Goal: Transaction & Acquisition: Purchase product/service

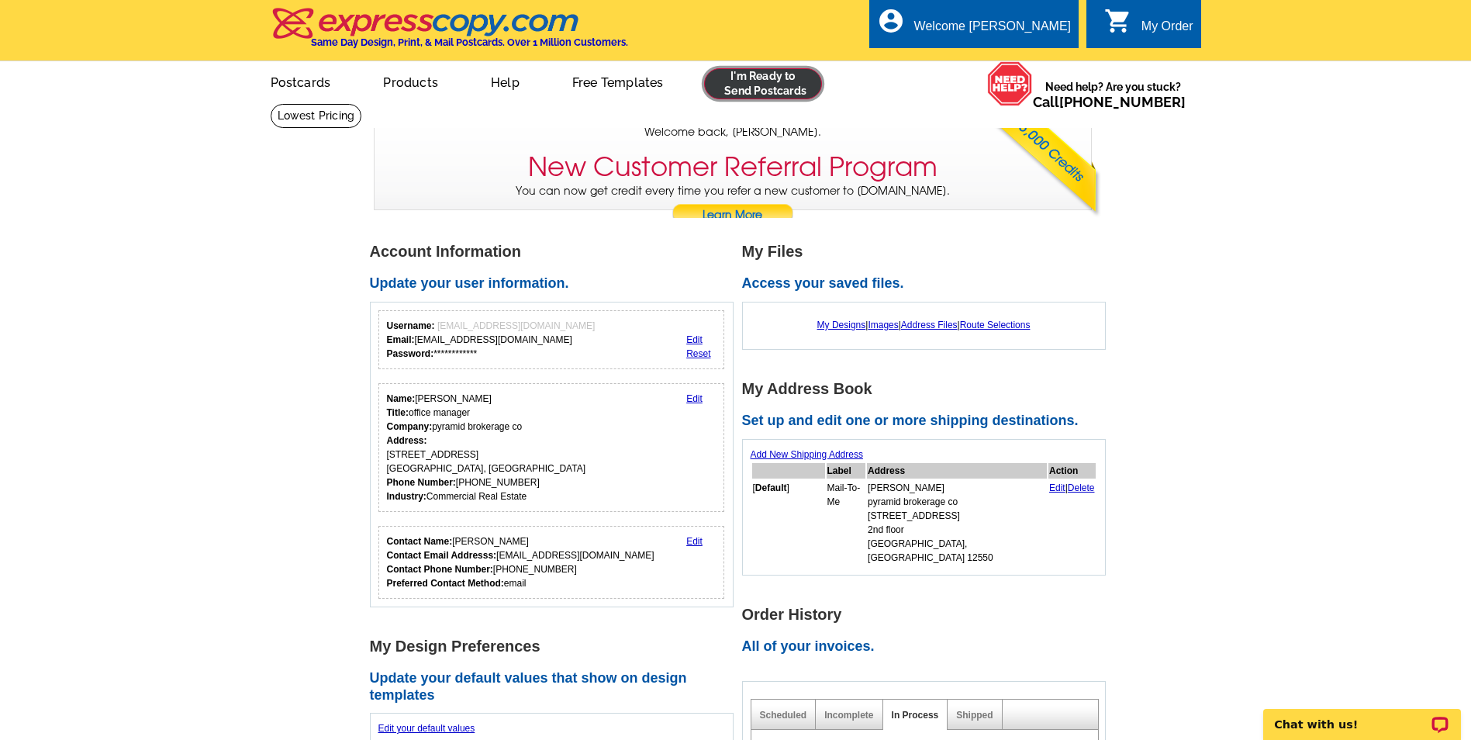
click at [788, 88] on link at bounding box center [763, 83] width 119 height 31
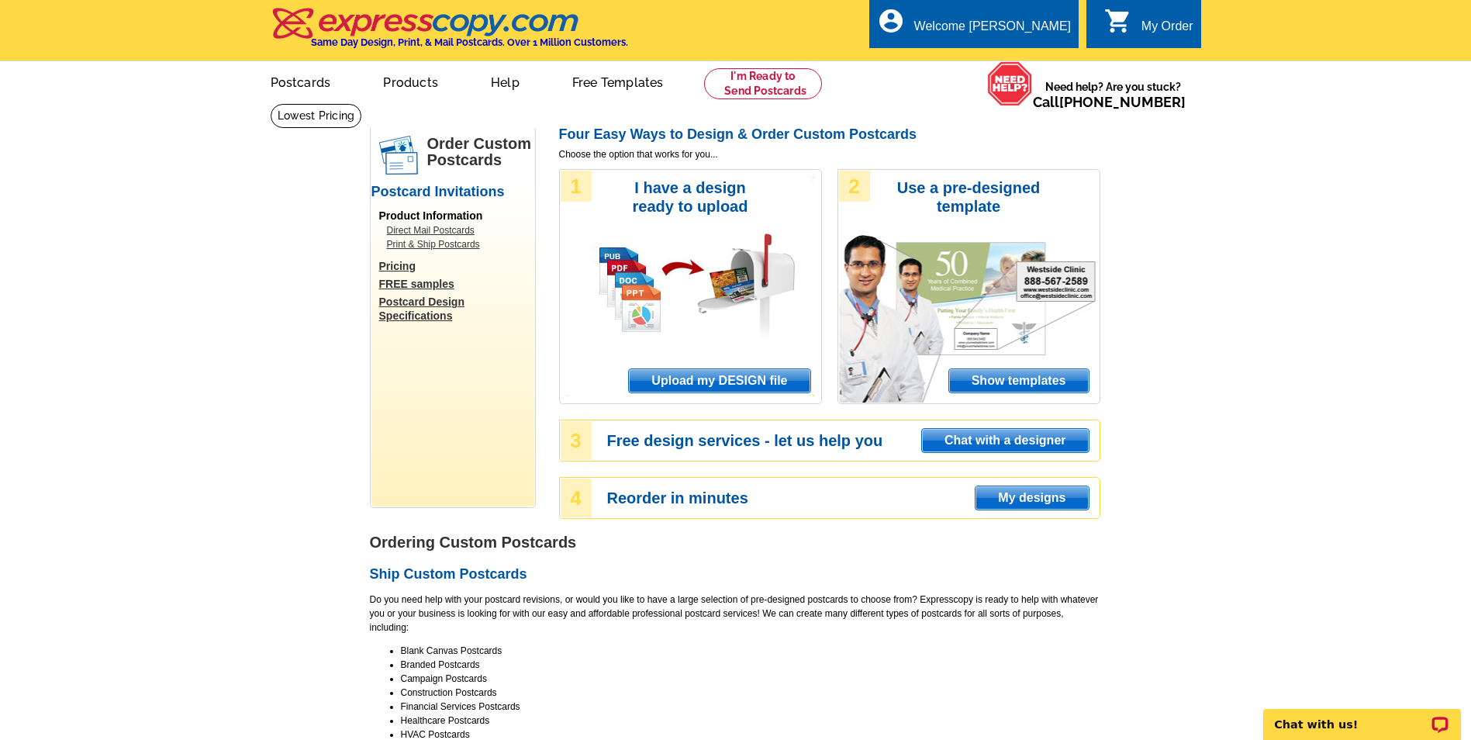
click at [691, 376] on span "Upload my DESIGN file" at bounding box center [719, 380] width 181 height 23
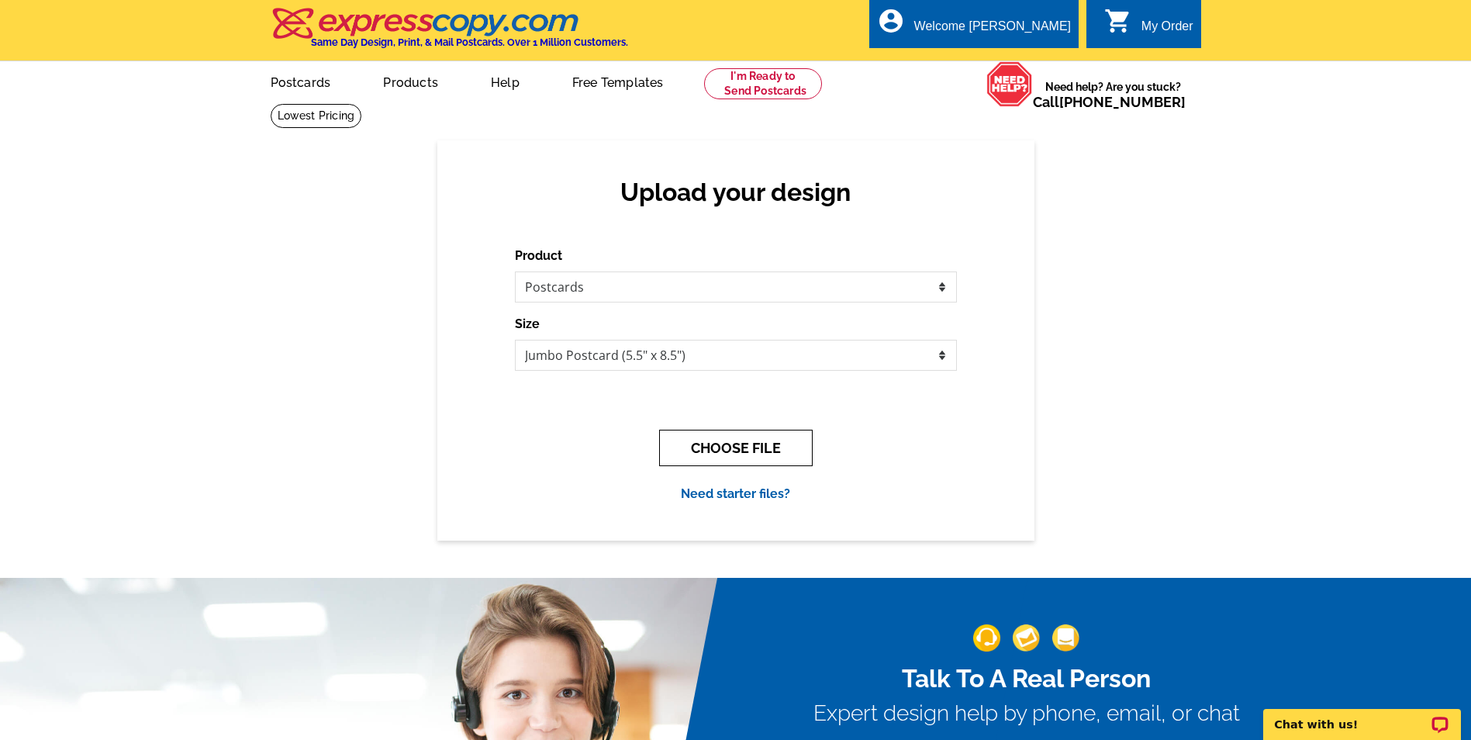
click at [775, 450] on button "CHOOSE FILE" at bounding box center [736, 448] width 154 height 36
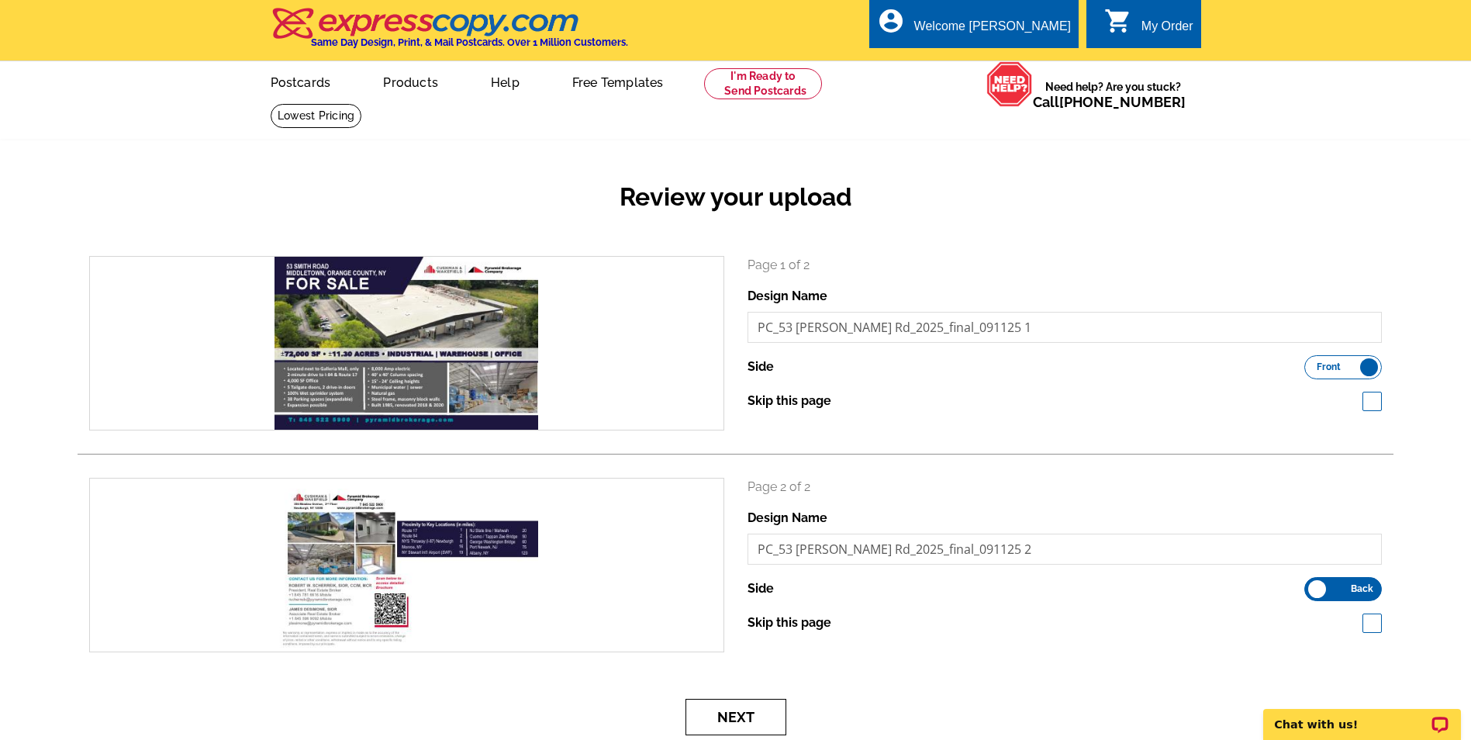
click at [744, 715] on button "Next" at bounding box center [735, 717] width 101 height 36
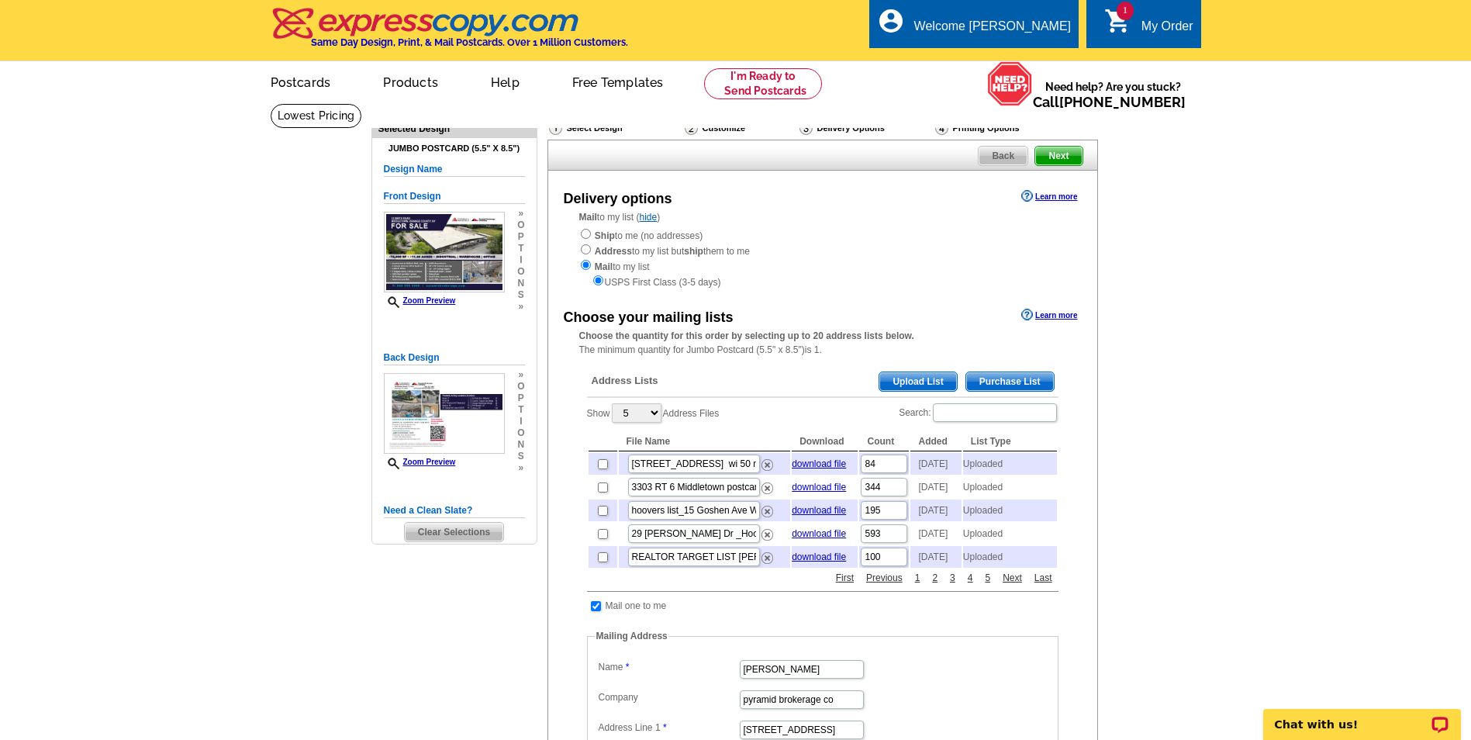
click at [927, 382] on span "Upload List" at bounding box center [917, 381] width 77 height 19
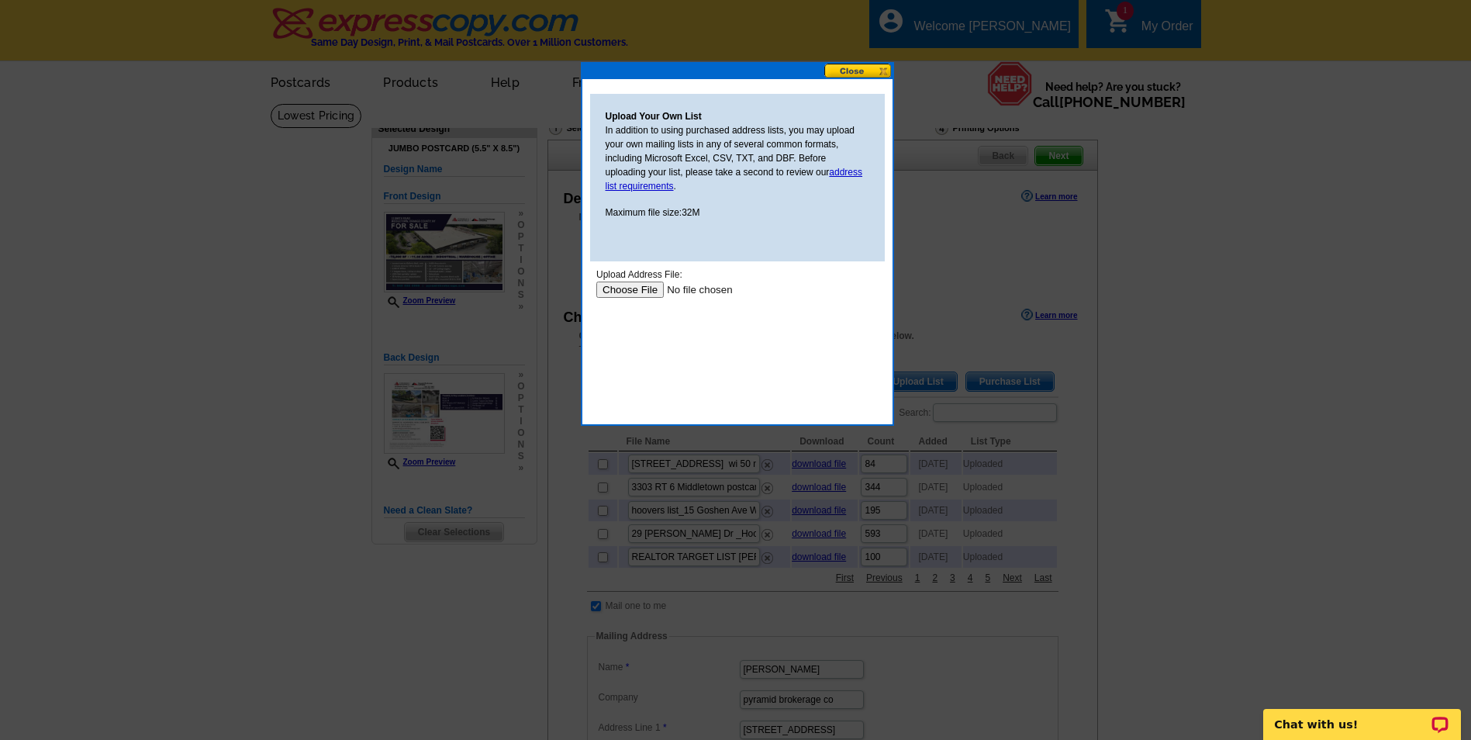
click at [626, 288] on input "file" at bounding box center [693, 289] width 196 height 16
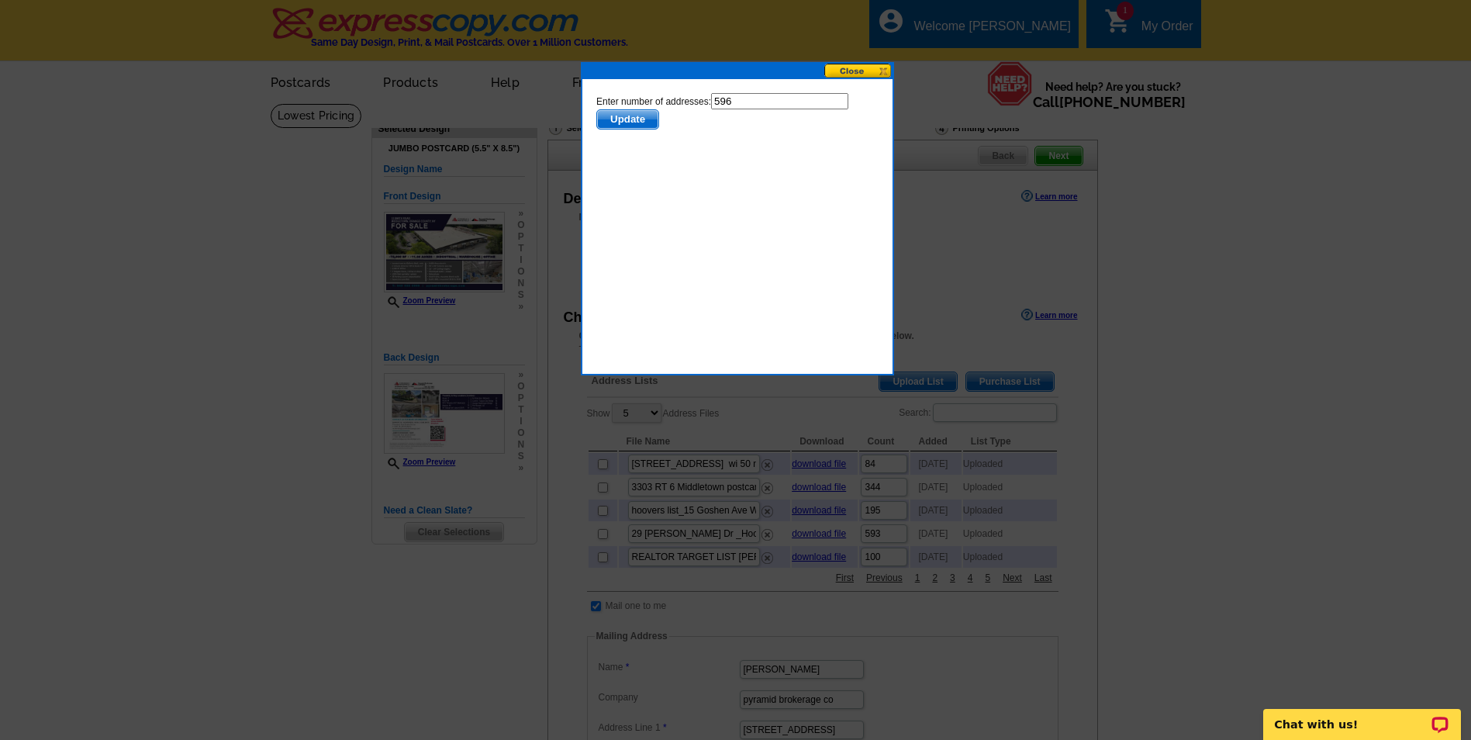
click at [732, 100] on input "596" at bounding box center [778, 101] width 137 height 16
type input "595"
click at [624, 122] on span "Update" at bounding box center [626, 119] width 61 height 19
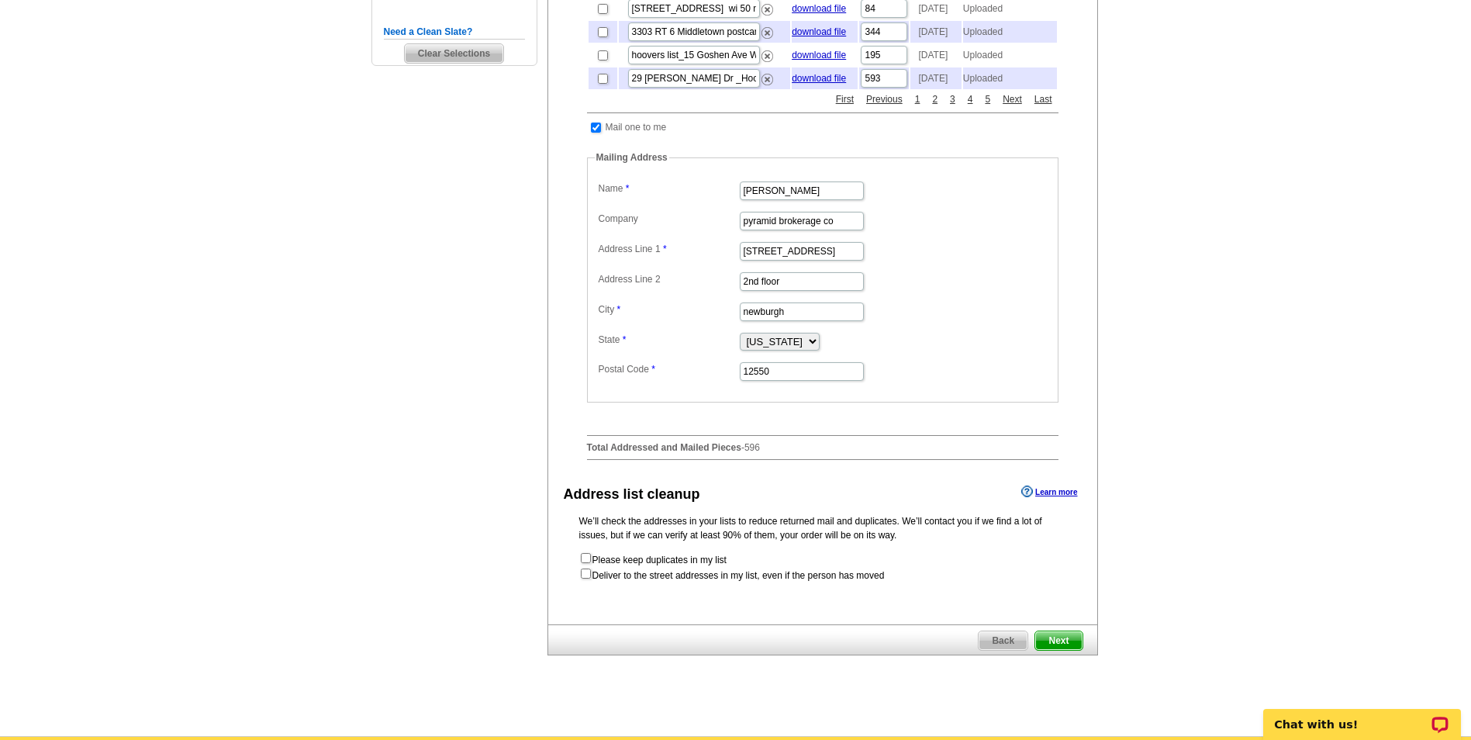
scroll to position [502, 0]
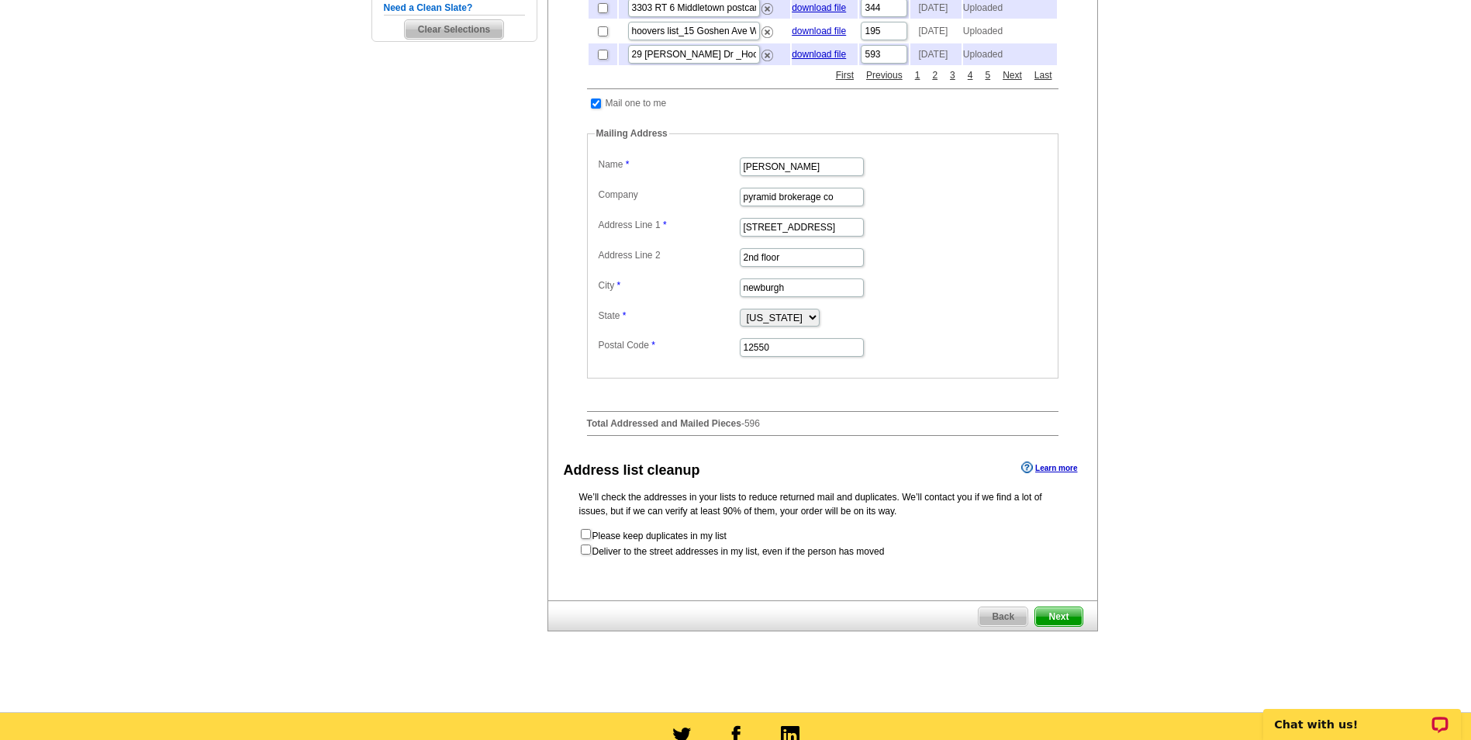
click at [1056, 626] on span "Next" at bounding box center [1058, 616] width 47 height 19
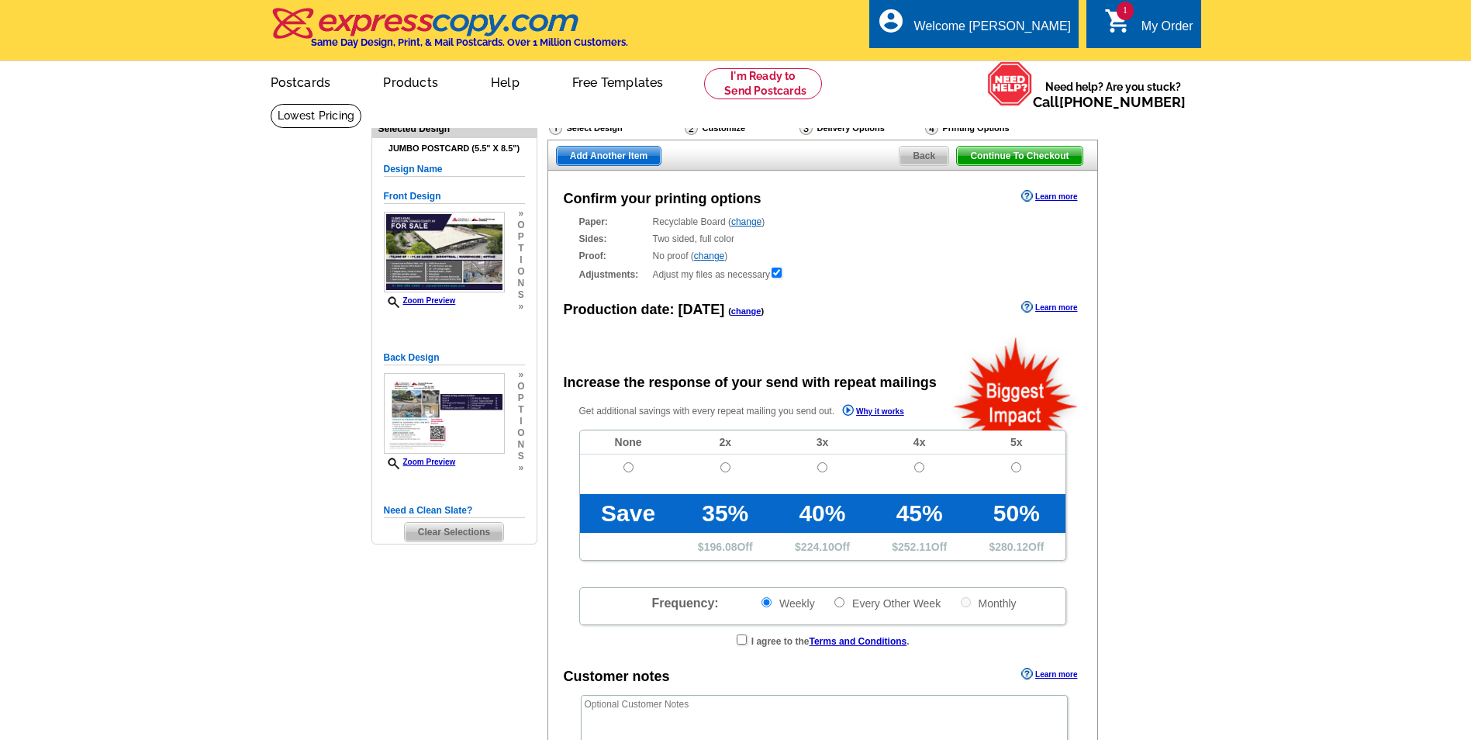
radio input "false"
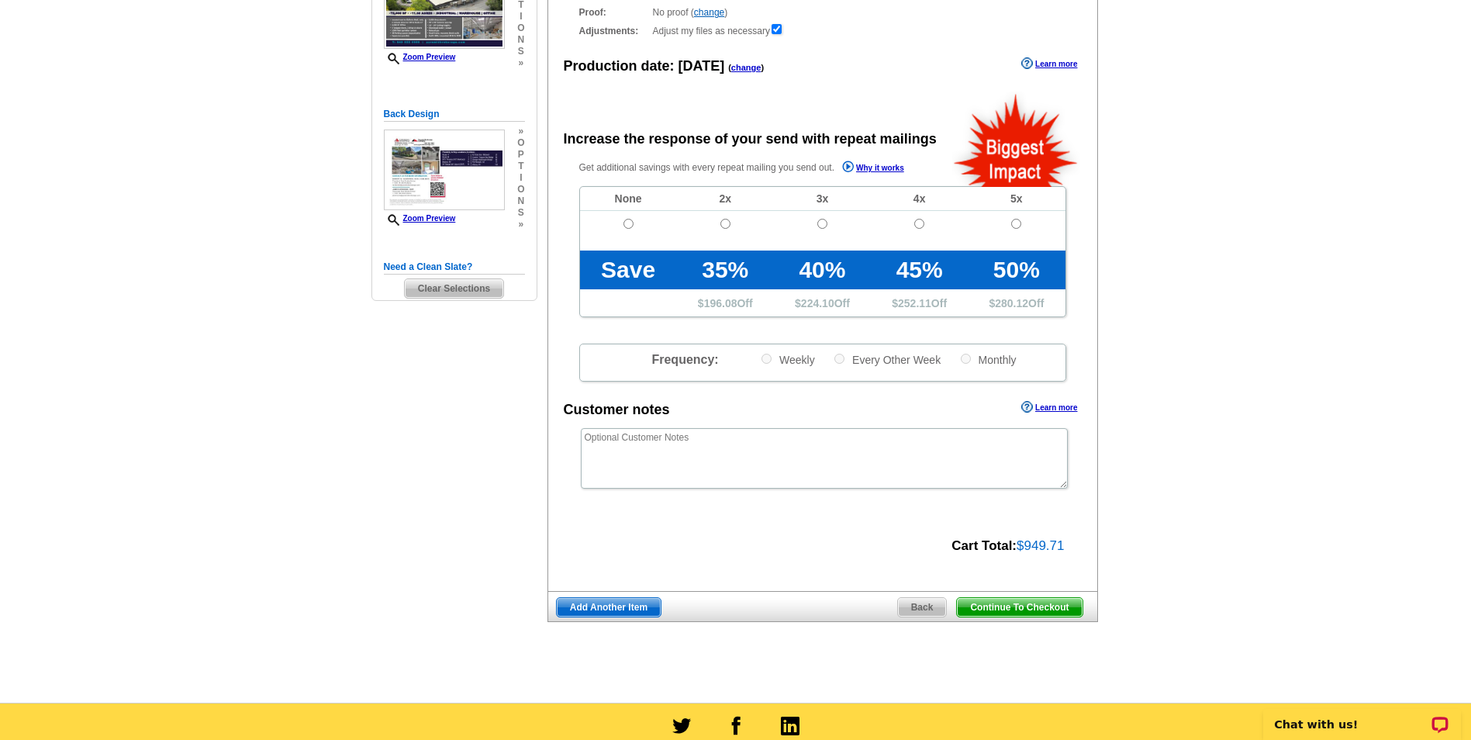
scroll to position [245, 0]
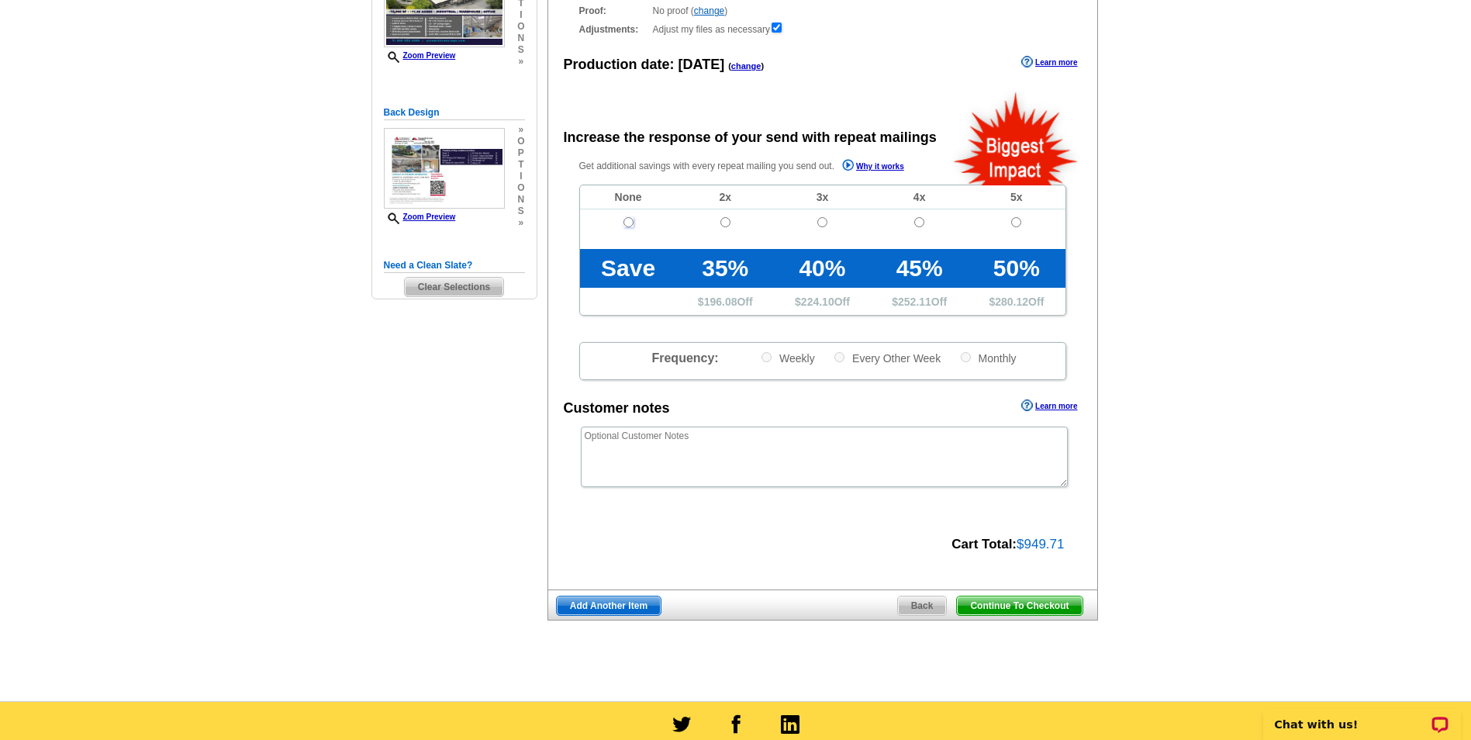
click at [626, 223] on input "radio" at bounding box center [628, 222] width 10 height 10
radio input "true"
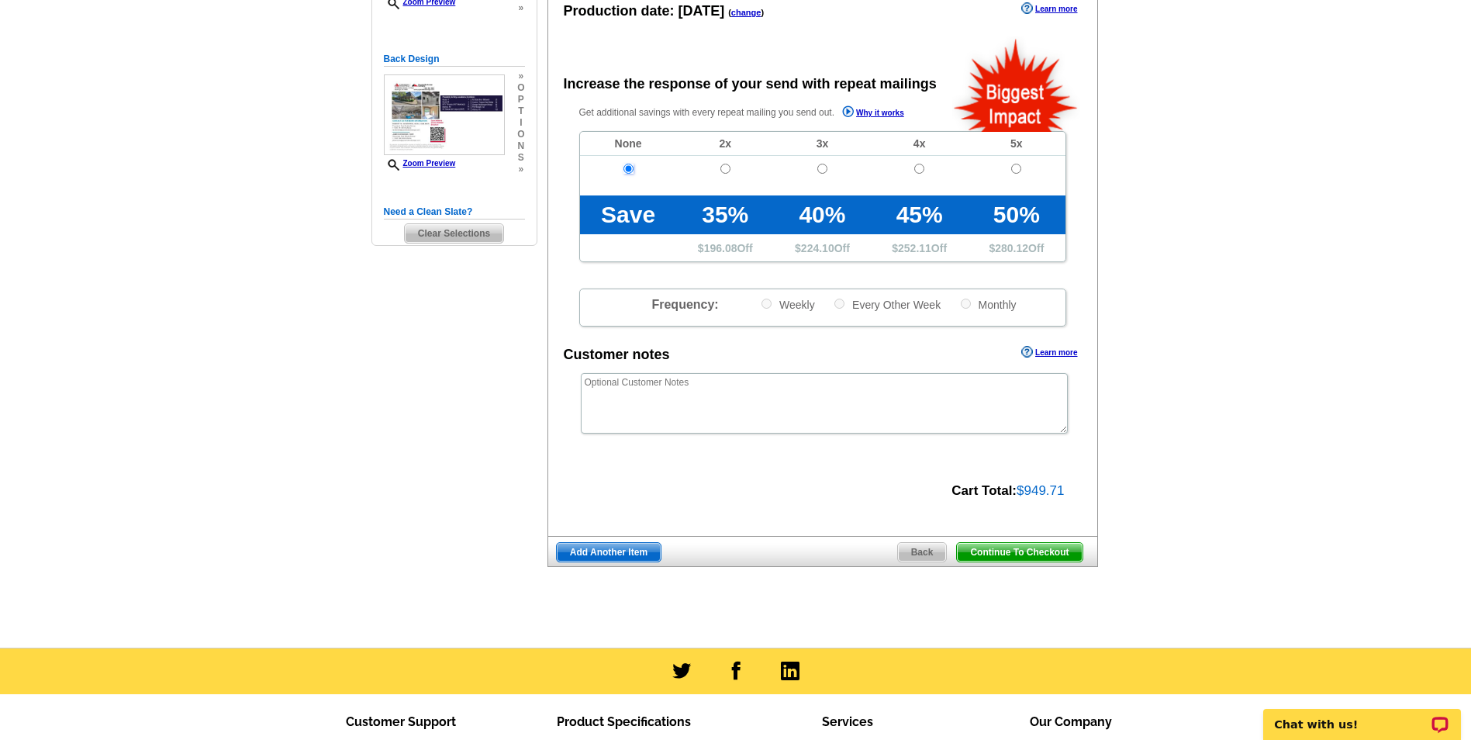
scroll to position [300, 0]
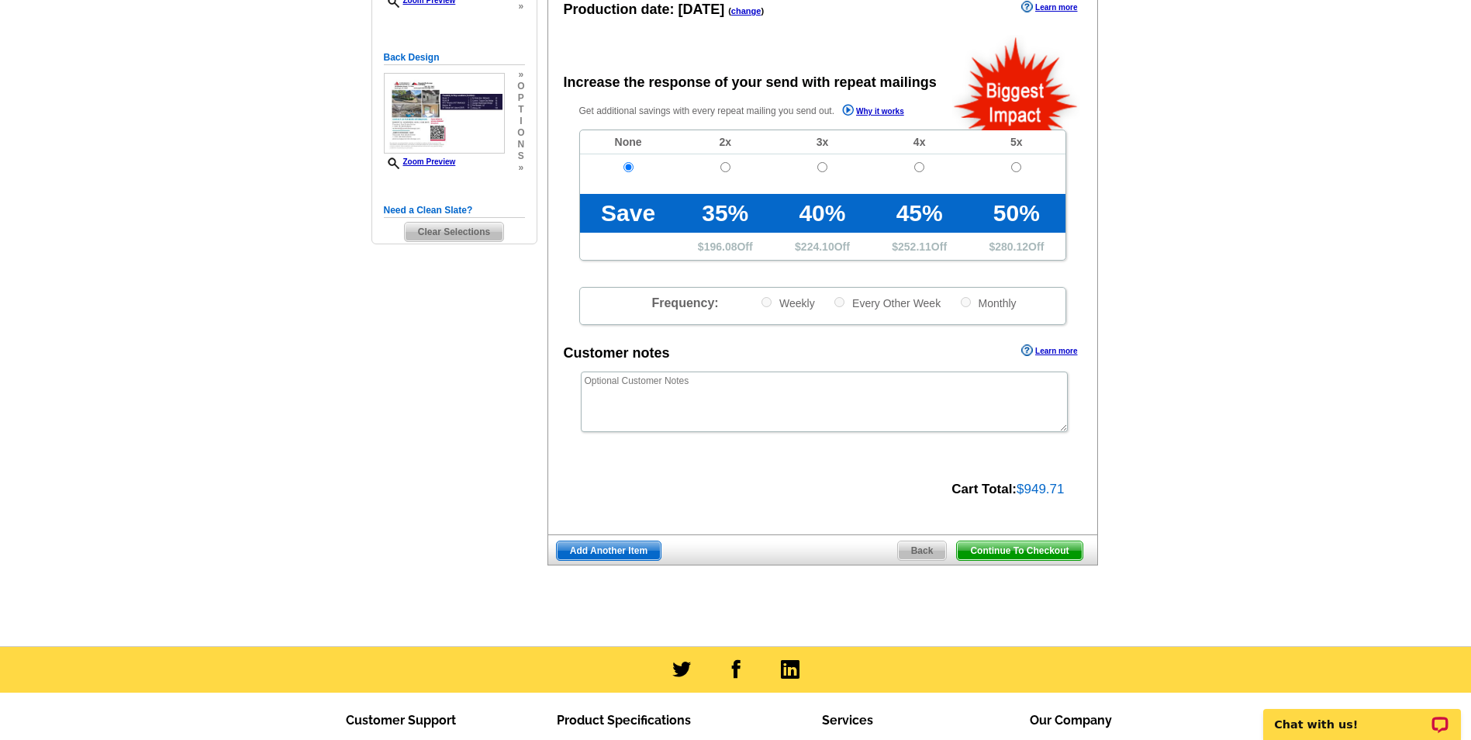
click at [1007, 550] on span "Continue To Checkout" at bounding box center [1019, 550] width 125 height 19
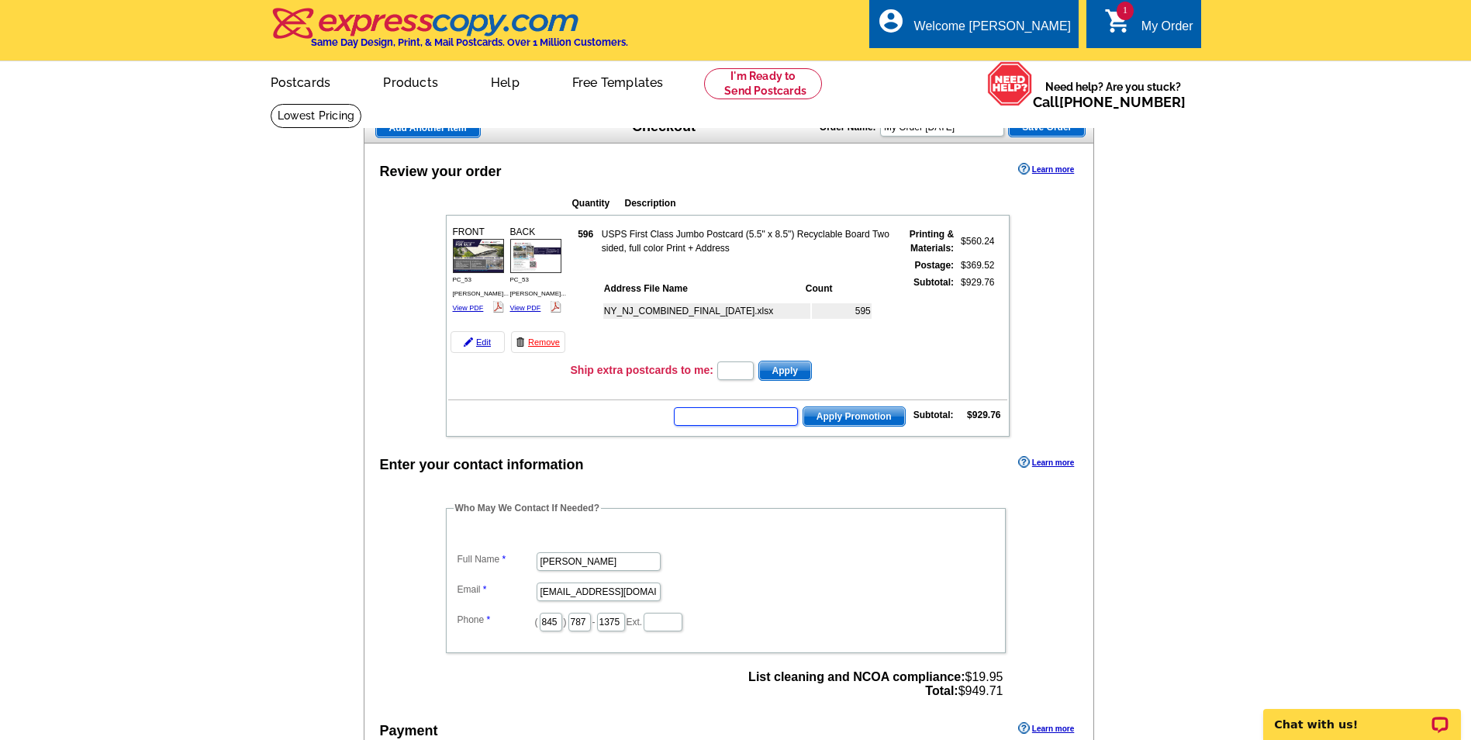
click at [758, 422] on input "text" at bounding box center [736, 416] width 124 height 19
type input "chat20"
click at [860, 416] on span "Apply Promotion" at bounding box center [854, 416] width 102 height 19
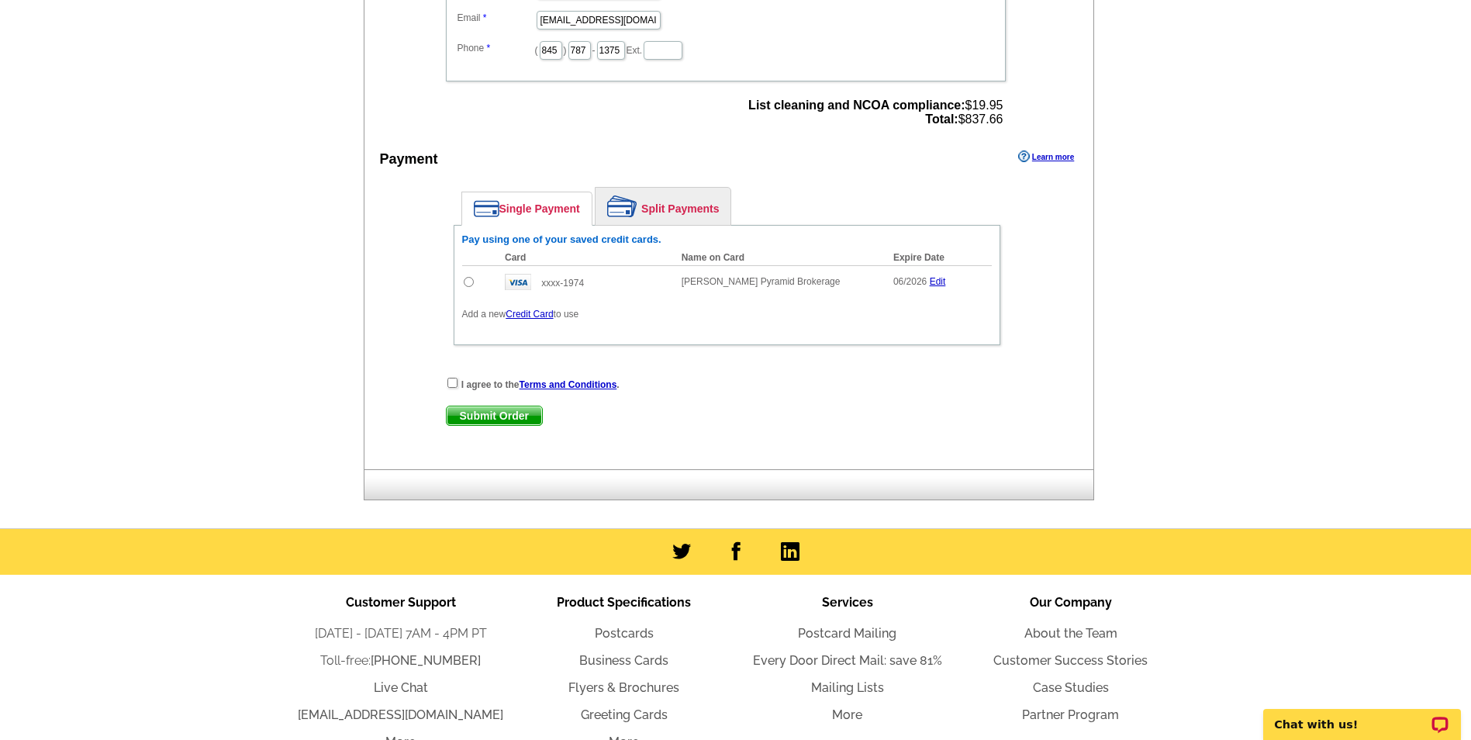
scroll to position [616, 0]
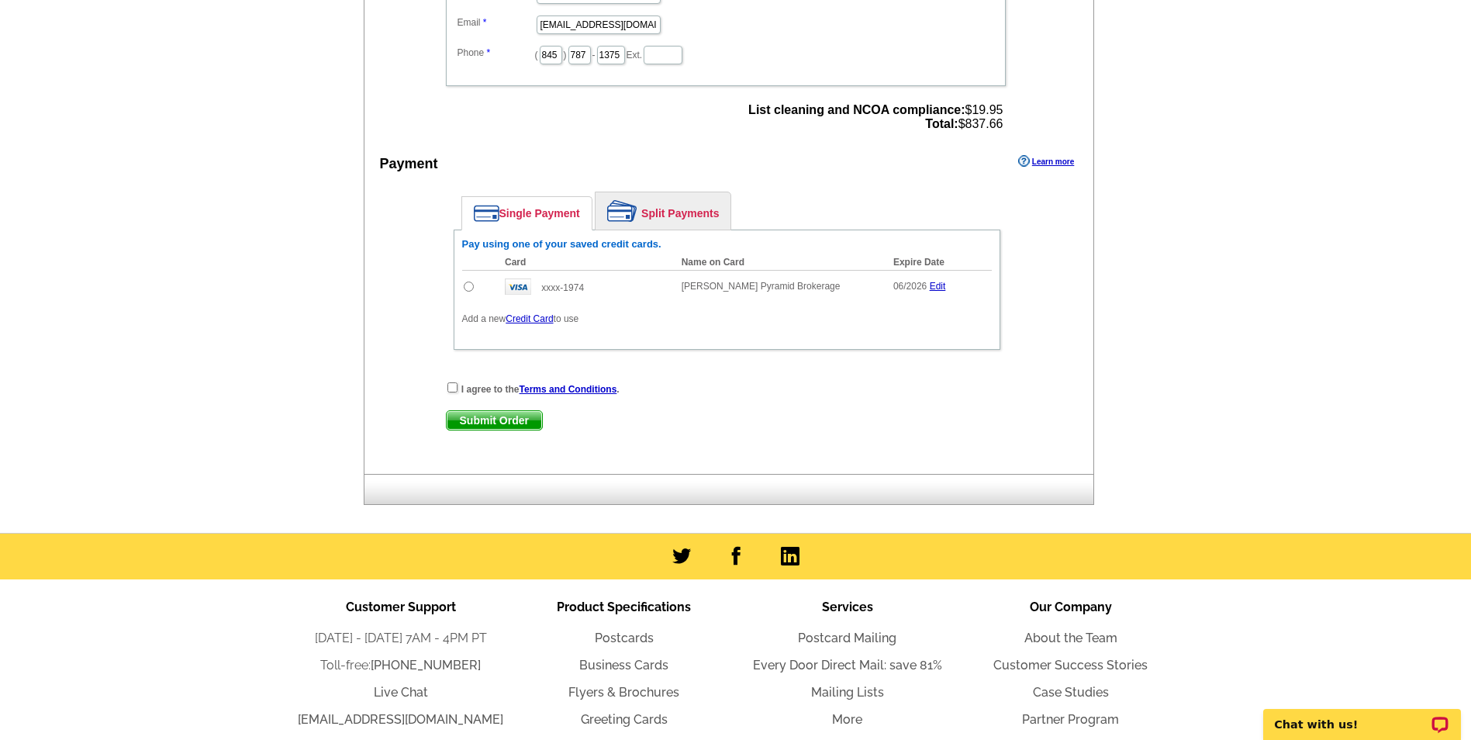
click at [464, 289] on input "radio" at bounding box center [469, 286] width 10 height 10
radio input "true"
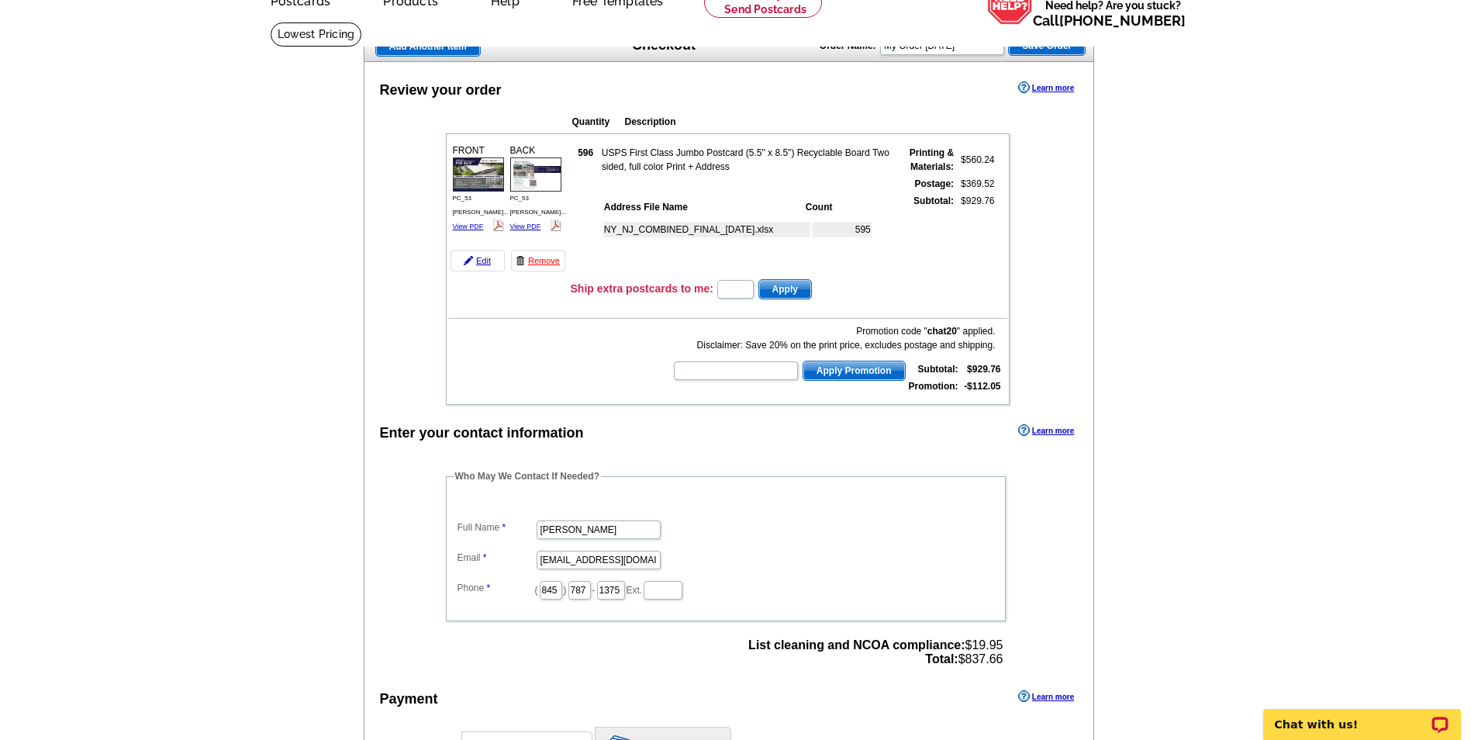
scroll to position [56, 0]
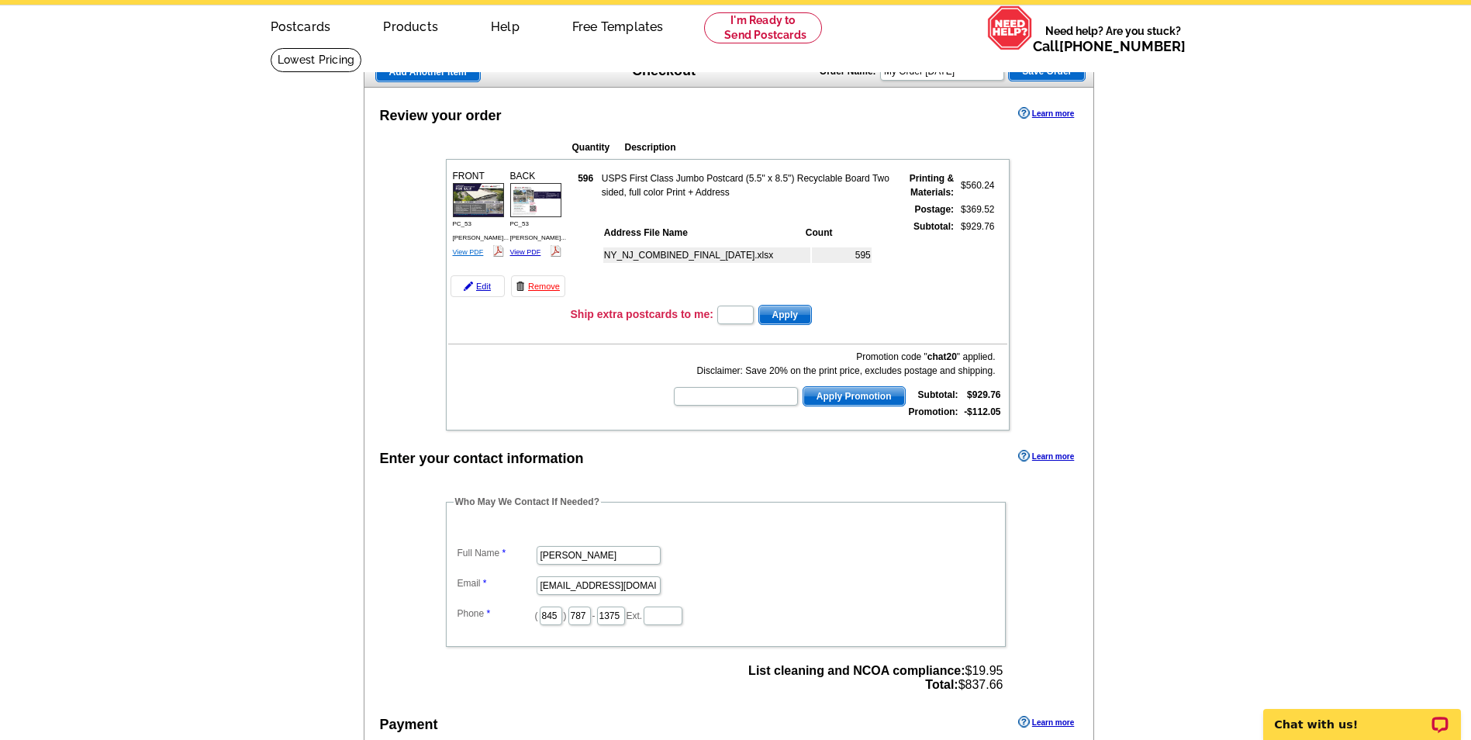
click at [473, 252] on link "View PDF" at bounding box center [468, 252] width 31 height 8
click at [530, 251] on link "View PDF" at bounding box center [525, 252] width 31 height 8
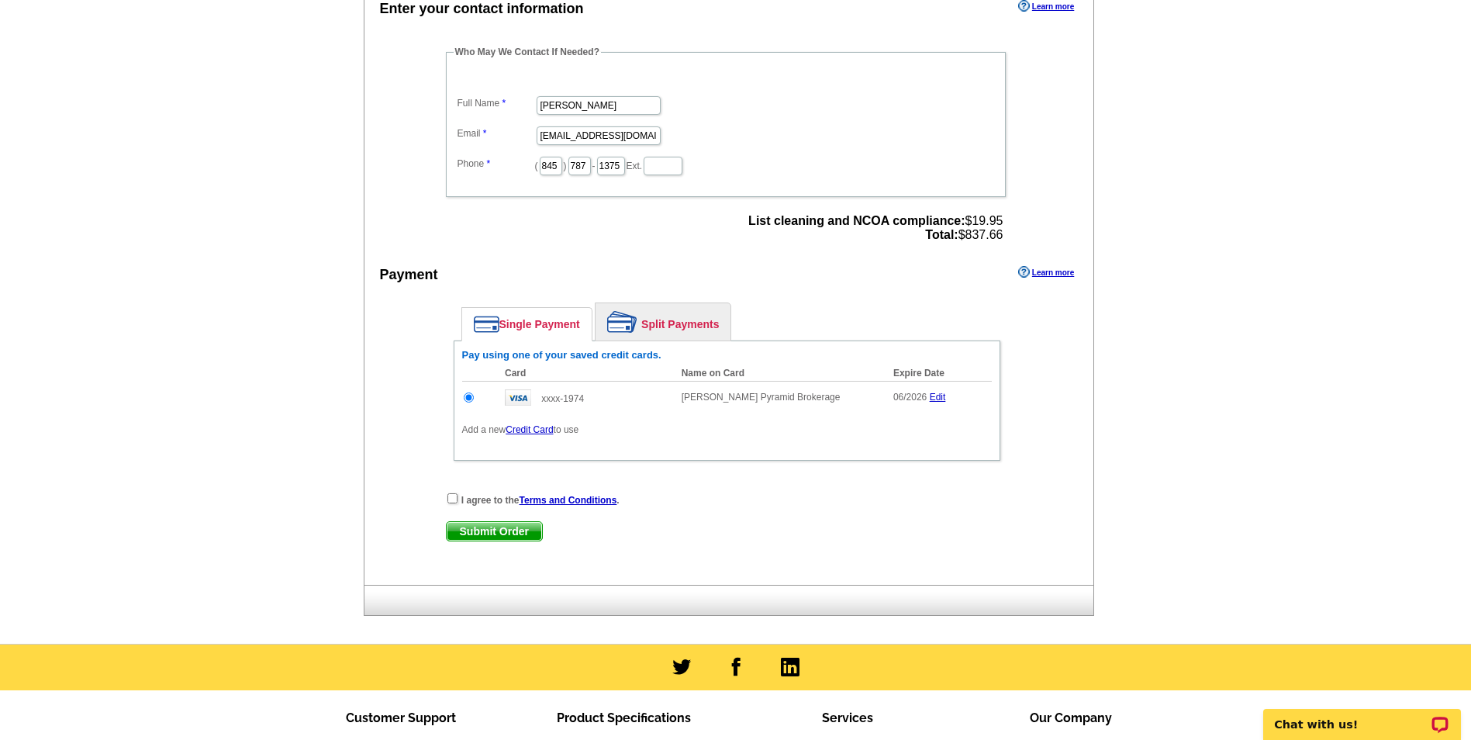
scroll to position [509, 0]
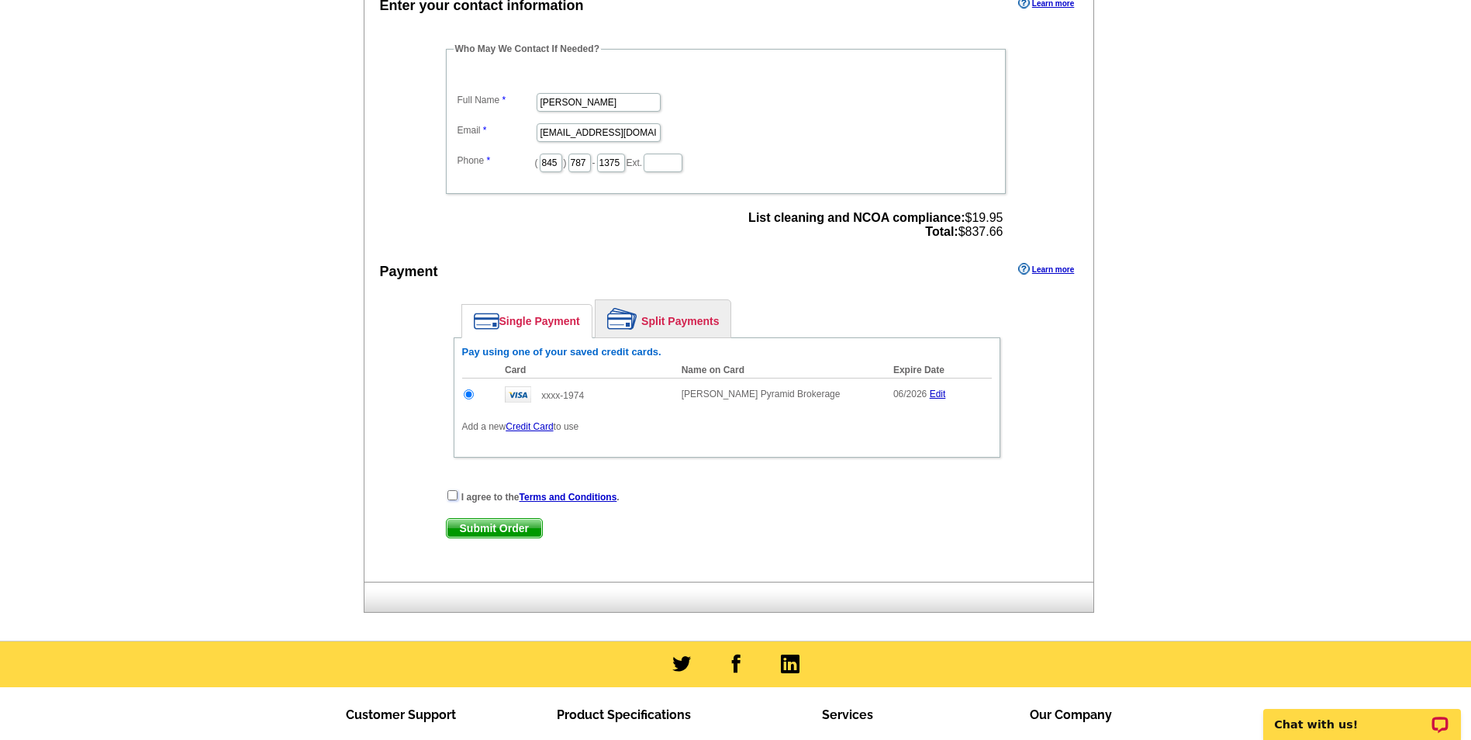
click at [452, 496] on input "checkbox" at bounding box center [452, 495] width 10 height 10
checkbox input "true"
click at [501, 528] on span "Submit Order" at bounding box center [494, 528] width 95 height 19
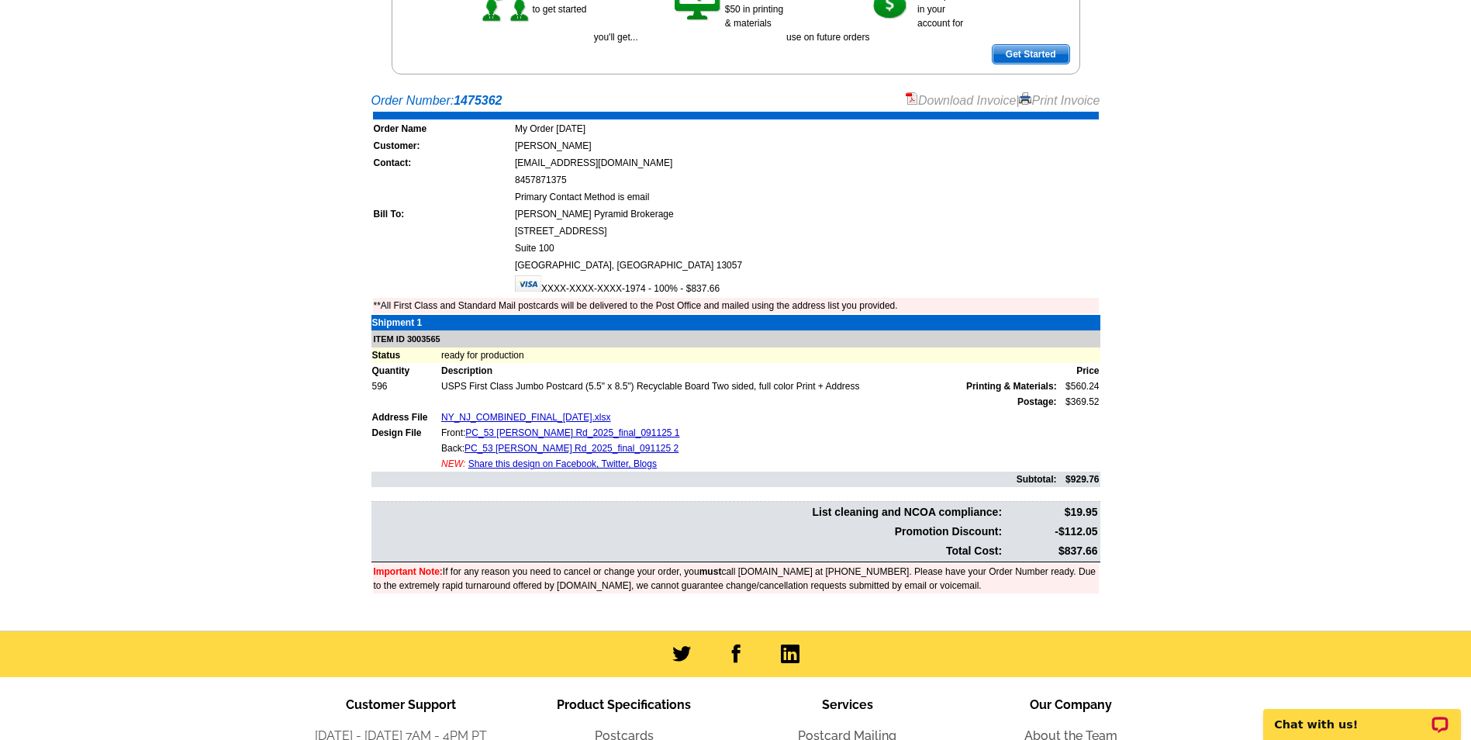
scroll to position [301, 0]
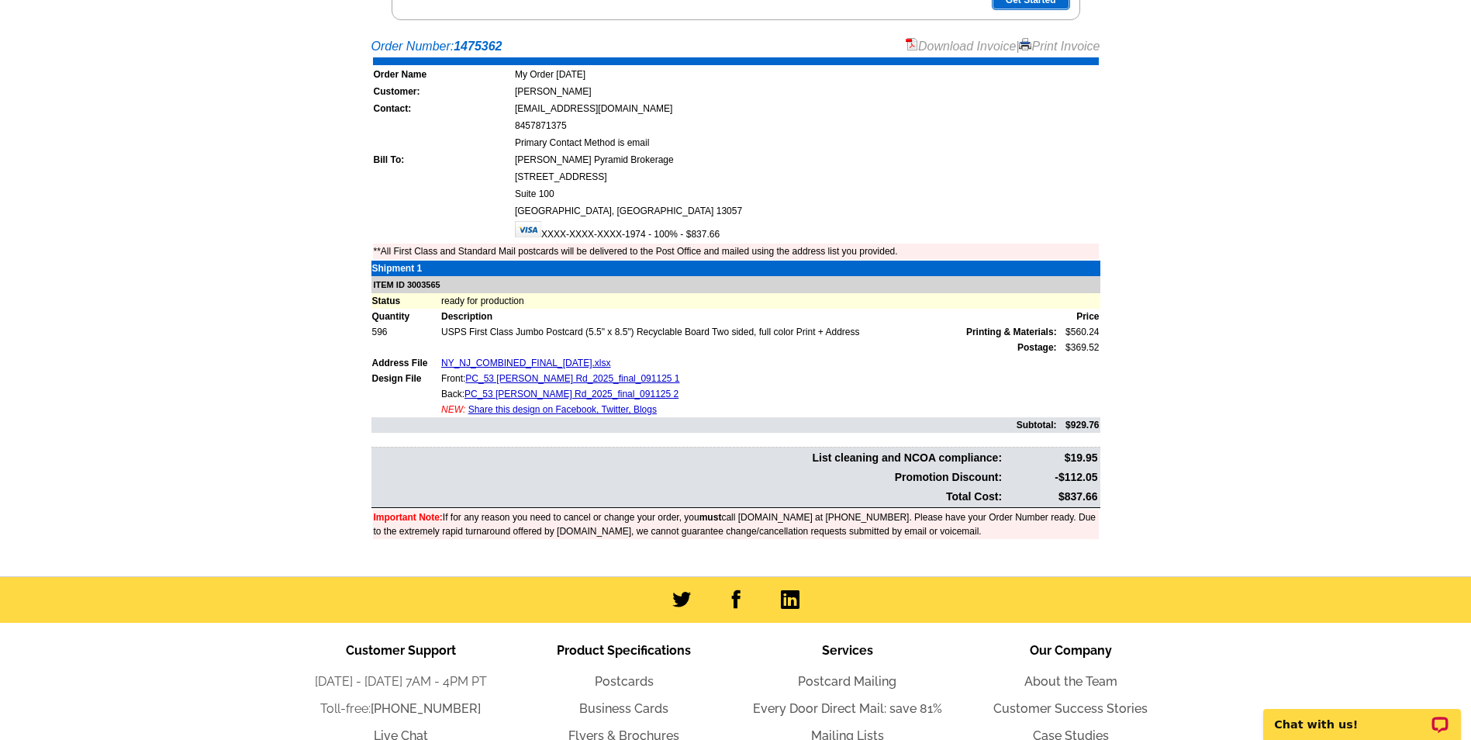
click at [1049, 46] on link "Print Invoice" at bounding box center [1059, 46] width 81 height 13
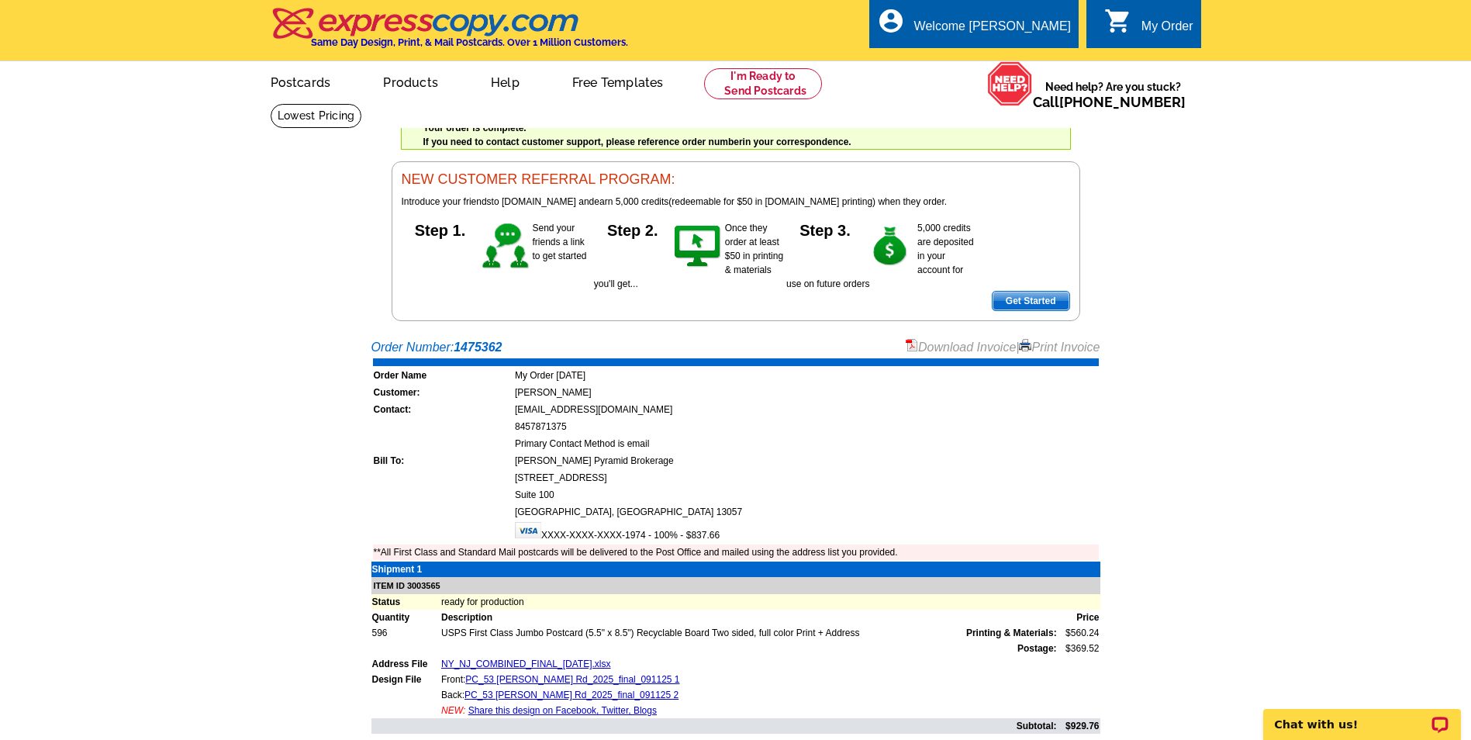
click at [947, 346] on link "Download Invoice" at bounding box center [961, 346] width 110 height 13
click at [1039, 90] on link "Logout" at bounding box center [1046, 88] width 40 height 14
